Goal: Task Accomplishment & Management: Manage account settings

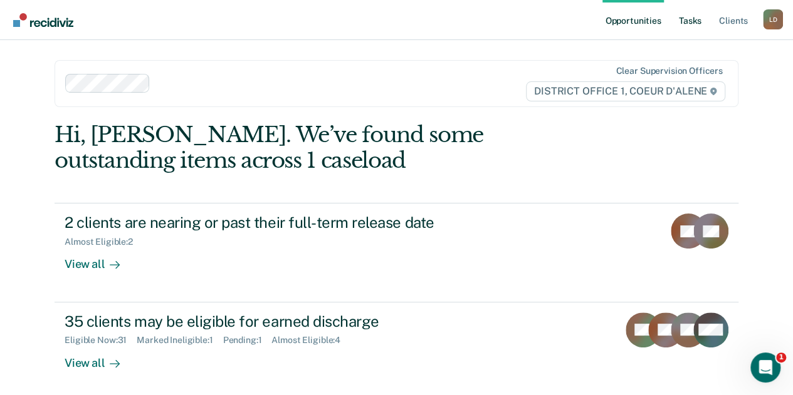
click at [688, 22] on link "Tasks" at bounding box center [690, 20] width 28 height 40
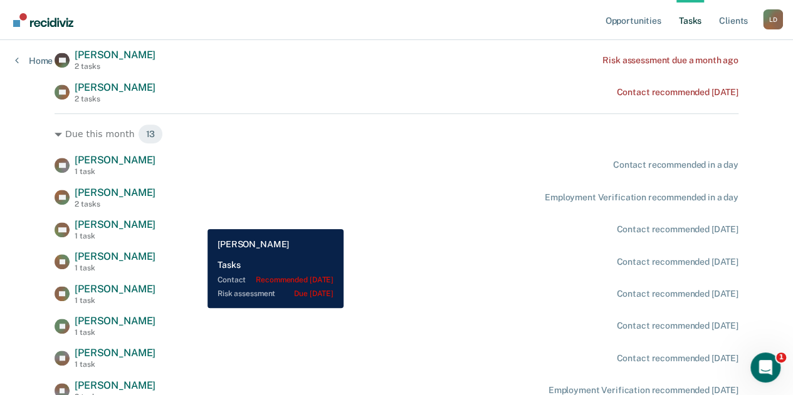
scroll to position [313, 0]
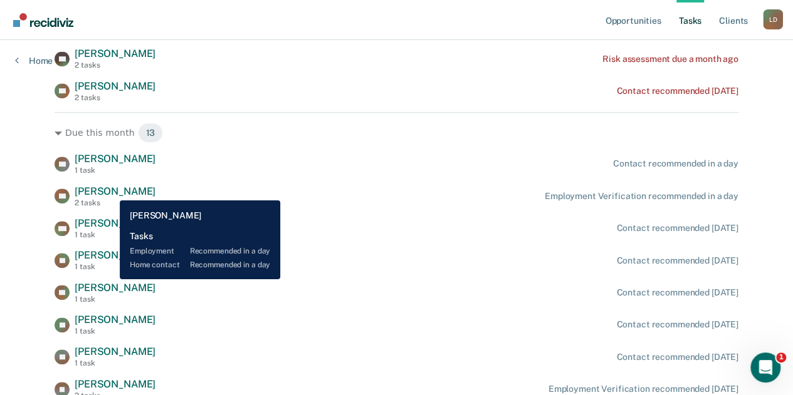
click at [110, 191] on span "[PERSON_NAME]" at bounding box center [115, 191] width 81 height 12
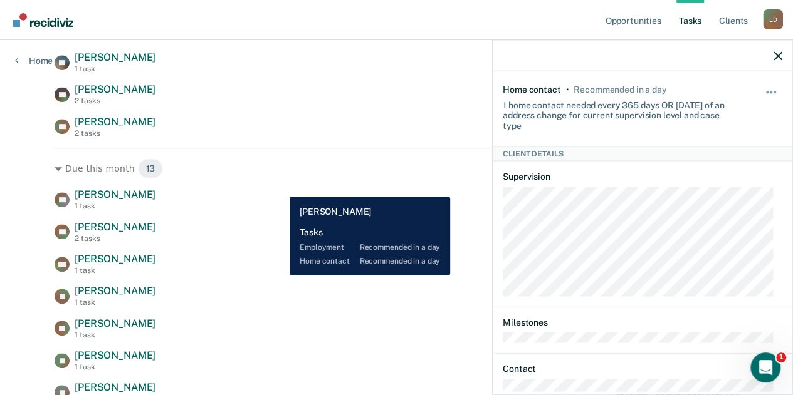
scroll to position [251, 0]
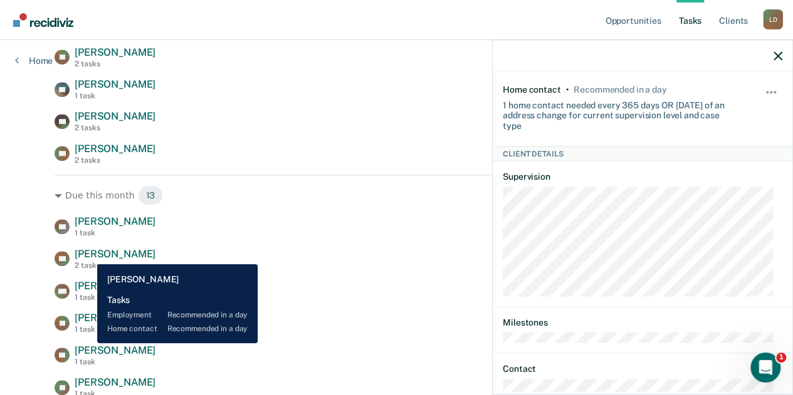
click at [88, 255] on span "[PERSON_NAME]" at bounding box center [115, 254] width 81 height 12
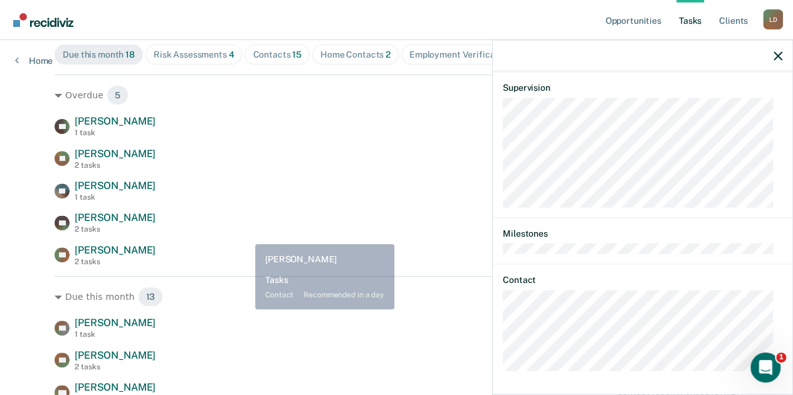
scroll to position [63, 0]
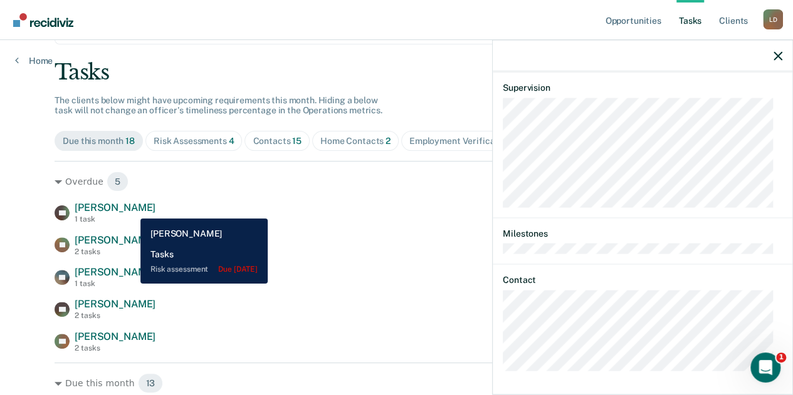
click at [131, 209] on span "[PERSON_NAME]" at bounding box center [115, 208] width 81 height 12
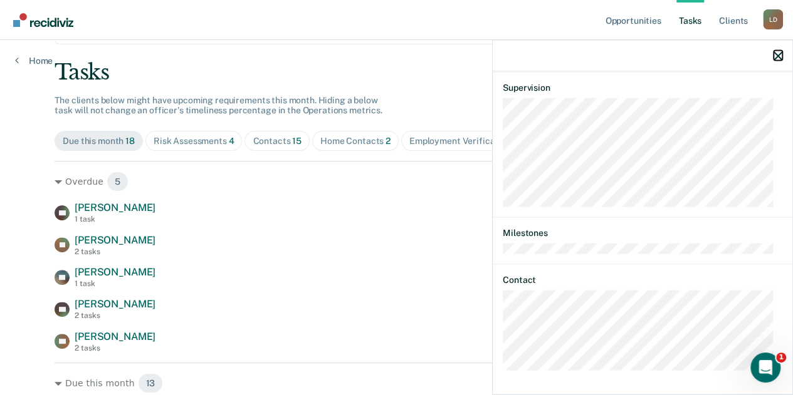
click at [777, 57] on icon "button" at bounding box center [777, 55] width 9 height 9
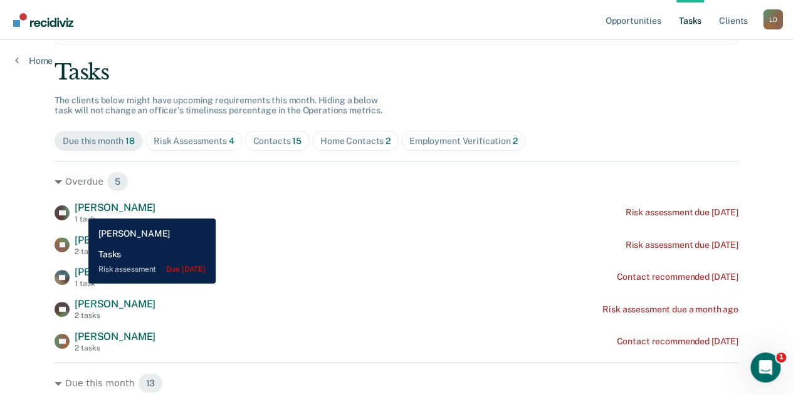
click at [79, 209] on span "[PERSON_NAME]" at bounding box center [115, 208] width 81 height 12
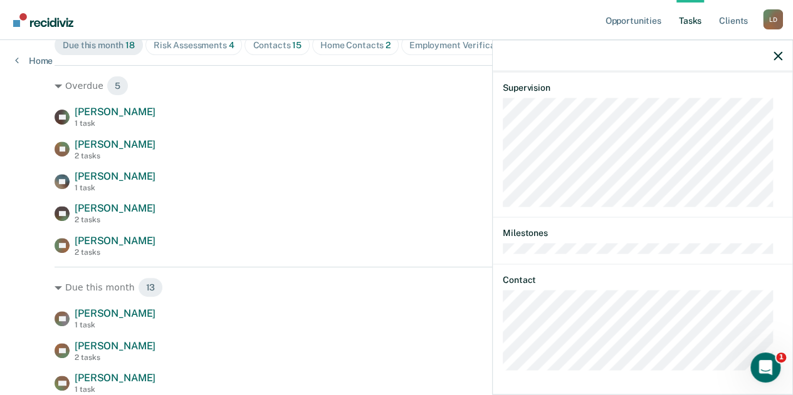
scroll to position [251, 0]
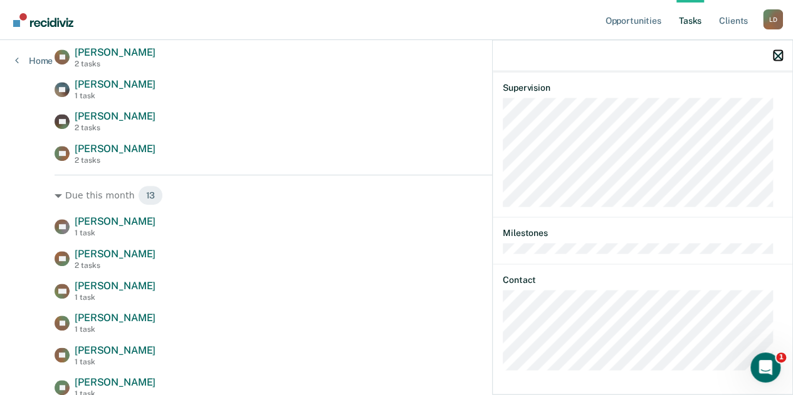
click at [775, 53] on icon "button" at bounding box center [777, 55] width 9 height 9
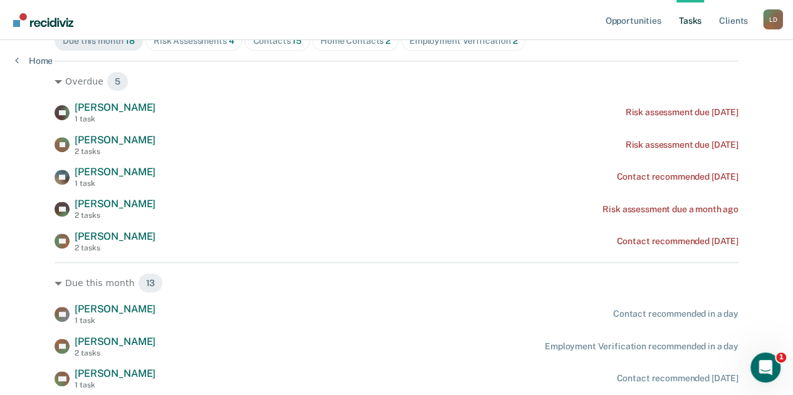
scroll to position [188, 0]
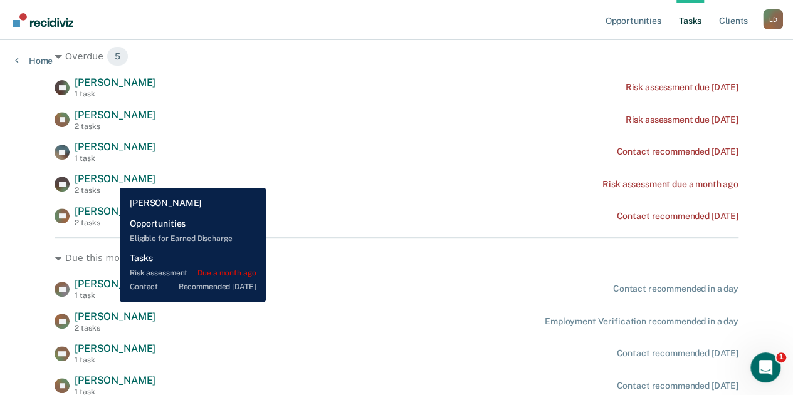
click at [110, 179] on span "[PERSON_NAME]" at bounding box center [115, 179] width 81 height 12
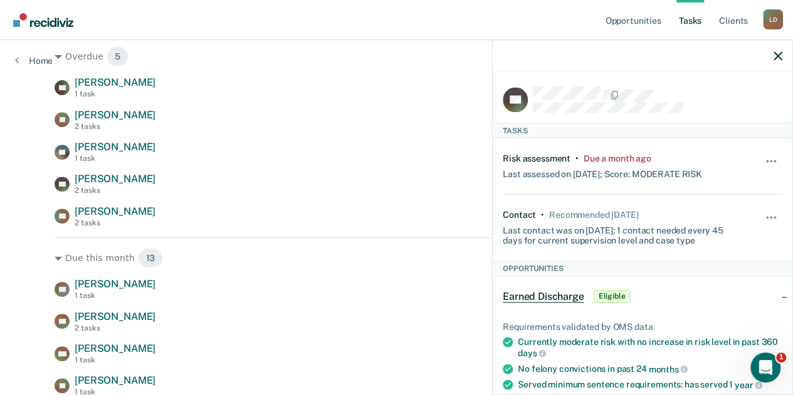
scroll to position [0, 0]
click at [777, 56] on icon "button" at bounding box center [777, 55] width 9 height 9
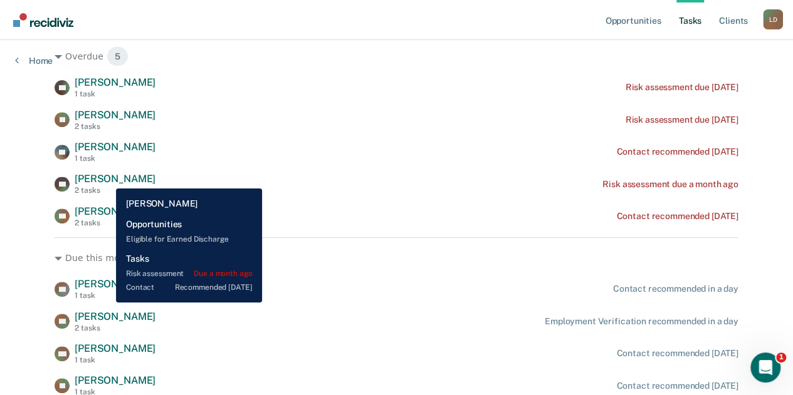
click at [107, 179] on span "[PERSON_NAME]" at bounding box center [115, 179] width 81 height 12
